Goal: Task Accomplishment & Management: Manage account settings

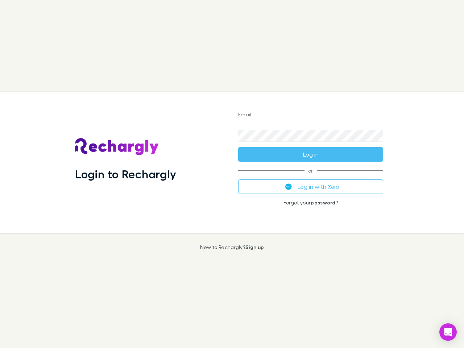
click at [232, 174] on div "Login to Rechargly" at bounding box center [150, 162] width 163 height 141
click at [311, 115] on input "Email" at bounding box center [310, 115] width 145 height 12
click at [311, 154] on button "Log in" at bounding box center [310, 154] width 145 height 14
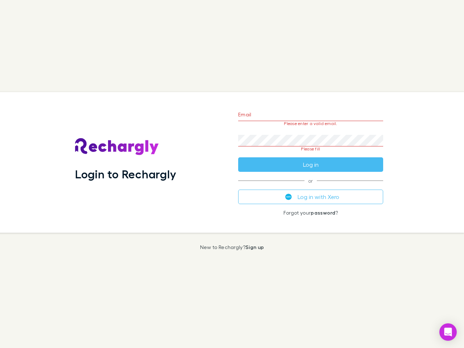
click at [311, 187] on div "Email Please enter a valid email. Password Please fill Log in or Log in with Xe…" at bounding box center [310, 162] width 157 height 141
click at [448, 332] on icon "Open Intercom Messenger" at bounding box center [448, 332] width 8 height 9
